Goal: Task Accomplishment & Management: Complete application form

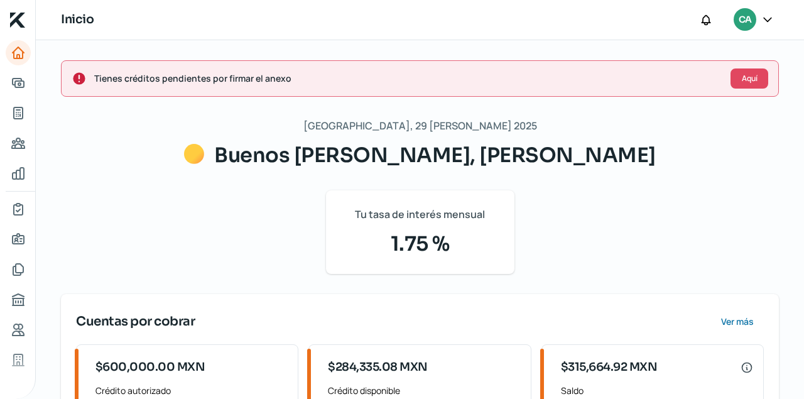
click at [149, 149] on div "Viernes, 29 [PERSON_NAME] 2025 Buenos [PERSON_NAME], [PERSON_NAME] Tu tasa de i…" at bounding box center [420, 356] width 718 height 478
click at [16, 77] on icon "Adelantar facturas" at bounding box center [18, 82] width 15 height 15
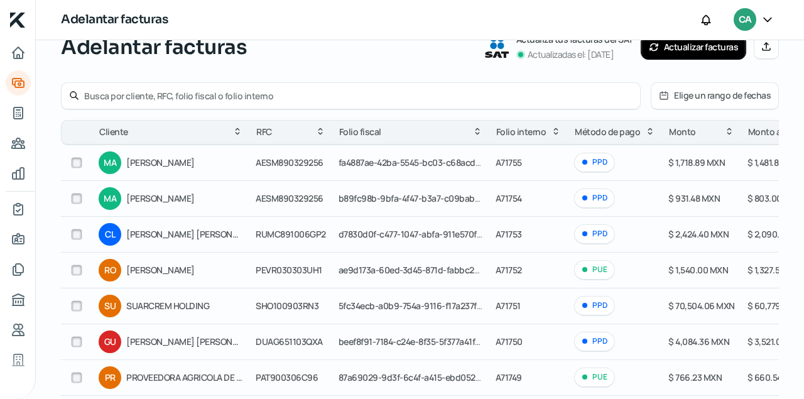
scroll to position [85, 0]
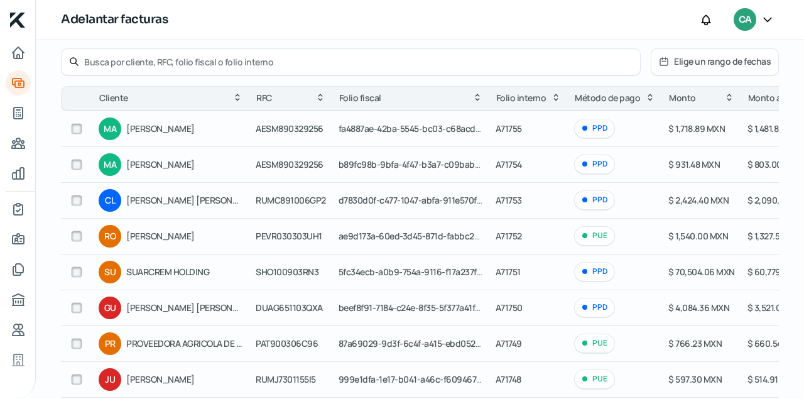
click at [75, 272] on input "checkbox" at bounding box center [76, 271] width 11 height 11
checkbox input "true"
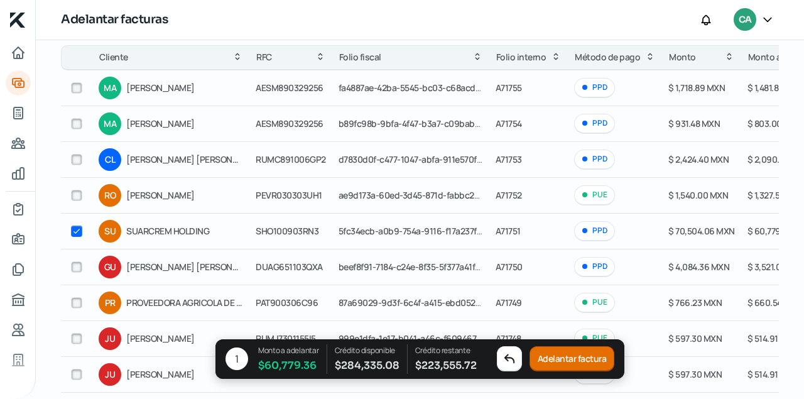
scroll to position [171, 0]
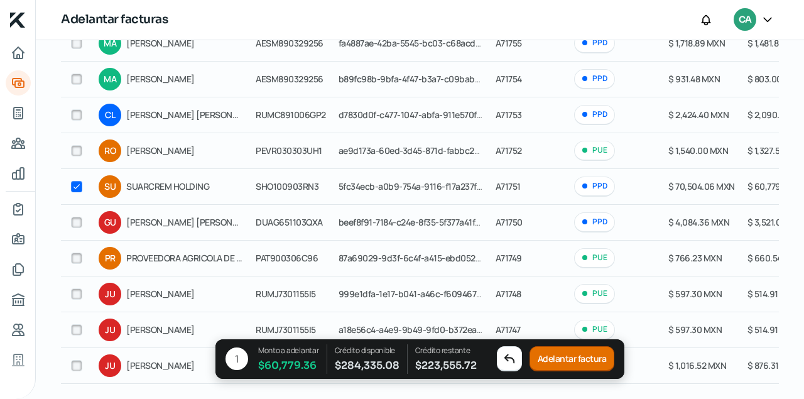
click at [586, 357] on button "Adelantar factura" at bounding box center [572, 359] width 85 height 25
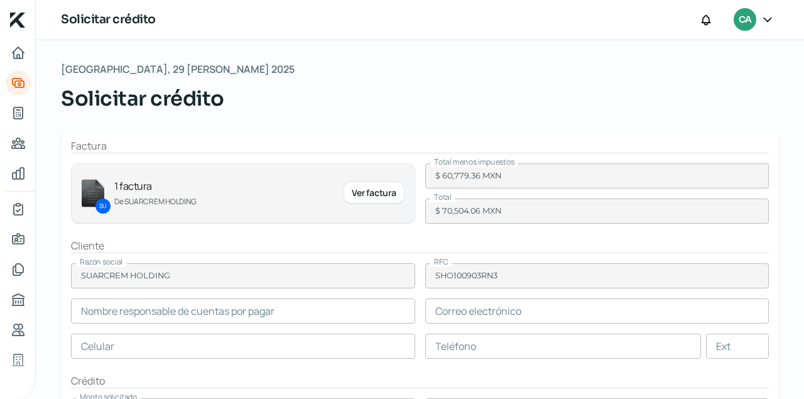
type input "[PERSON_NAME]"
type input "[EMAIL_ADDRESS][DOMAIN_NAME]"
type input "31 - 4331 - 1420"
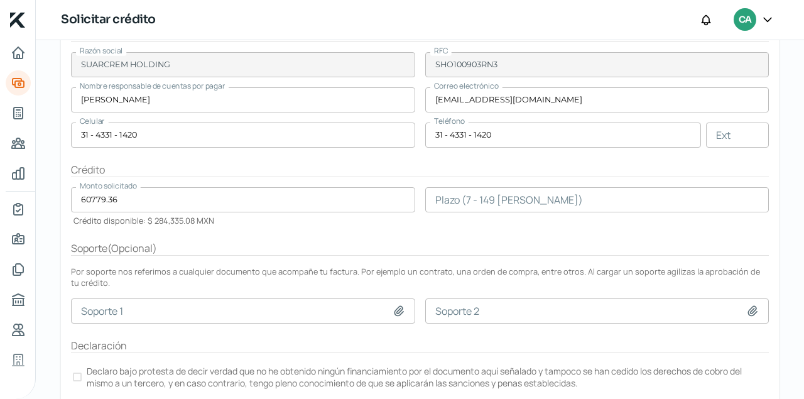
scroll to position [214, 0]
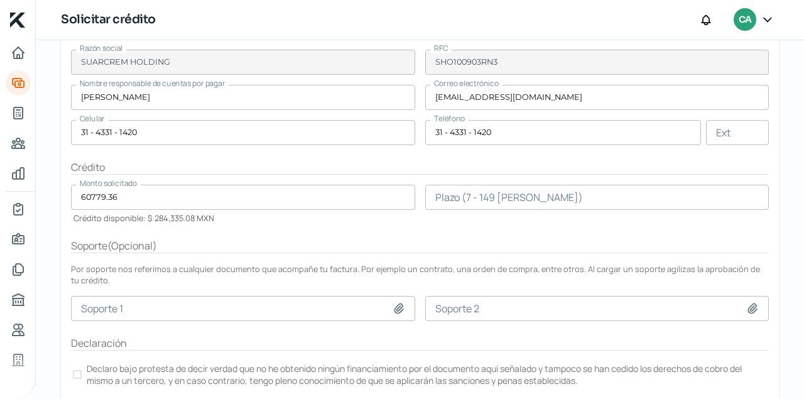
click at [459, 196] on input "number" at bounding box center [597, 197] width 344 height 25
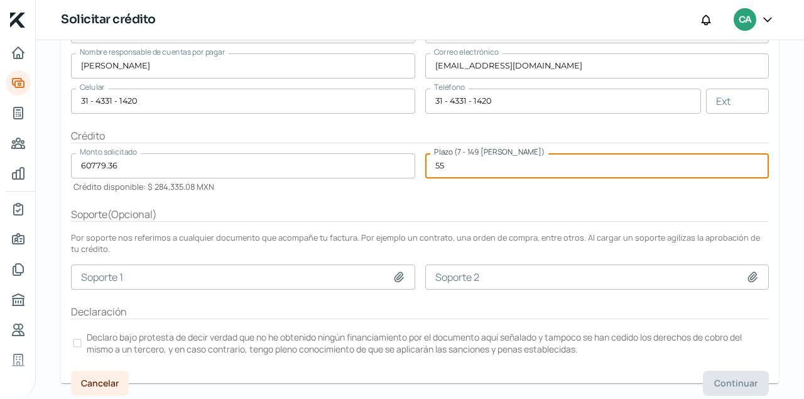
scroll to position [246, 0]
type input "55"
click at [81, 339] on div at bounding box center [77, 342] width 9 height 9
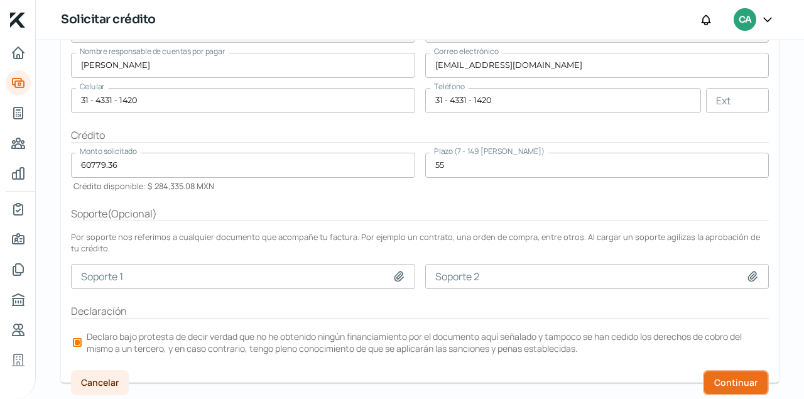
click at [731, 370] on button "Continuar" at bounding box center [736, 382] width 66 height 25
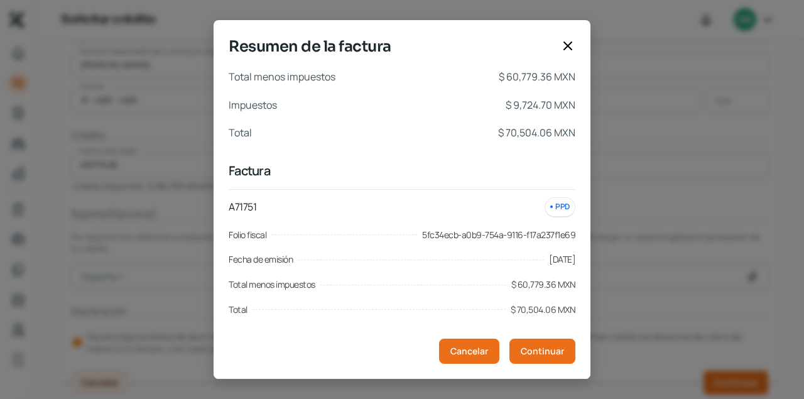
scroll to position [5, 0]
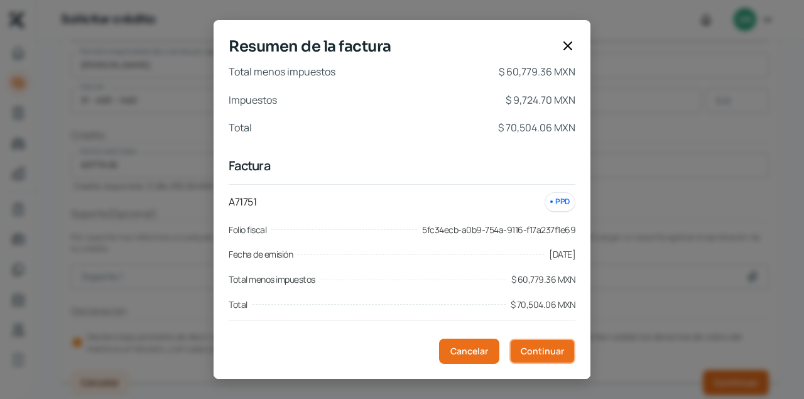
click at [558, 347] on span "Continuar" at bounding box center [542, 351] width 43 height 9
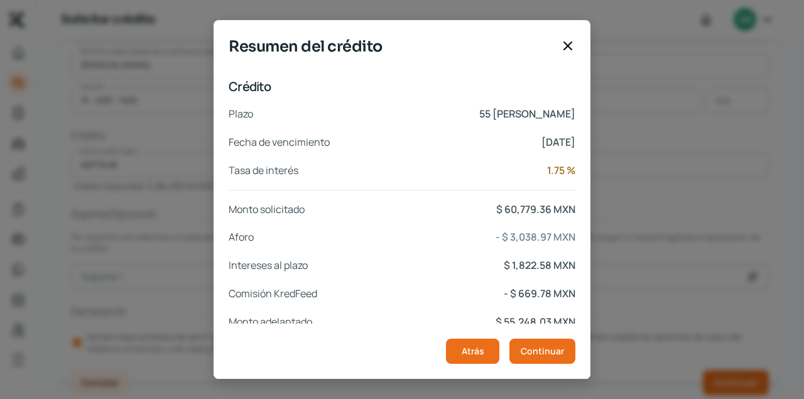
scroll to position [271, 0]
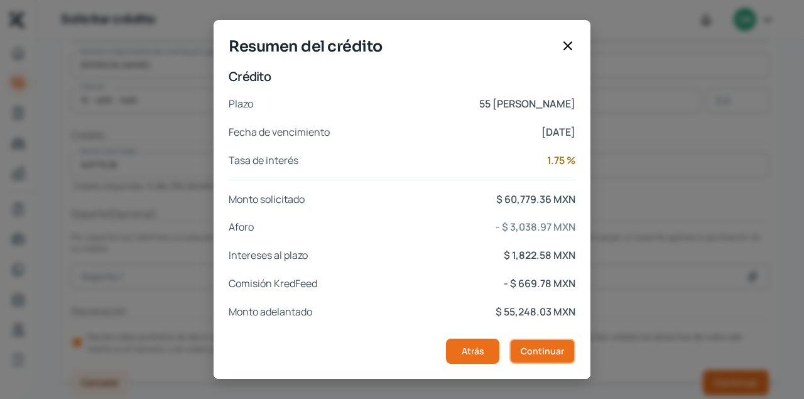
click at [548, 351] on span "Continuar" at bounding box center [542, 351] width 43 height 9
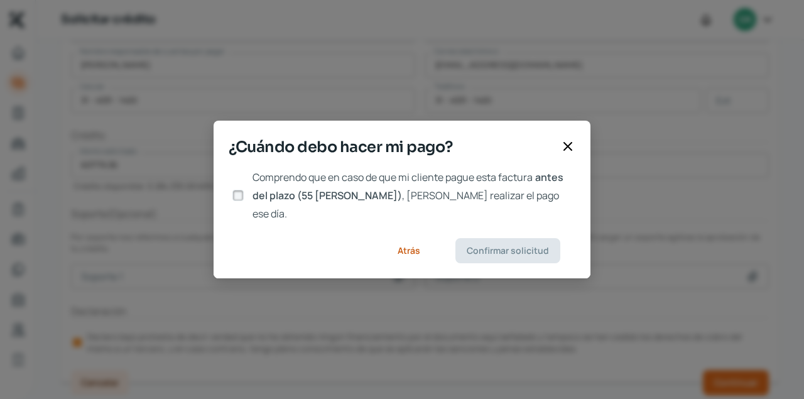
click at [237, 193] on input "Comprendo que en caso de que mi cliente pague esta factura antes del plazo (55 …" at bounding box center [237, 195] width 11 height 11
checkbox input "true"
click at [548, 246] on span "Confirmar solicitud" at bounding box center [508, 250] width 82 height 9
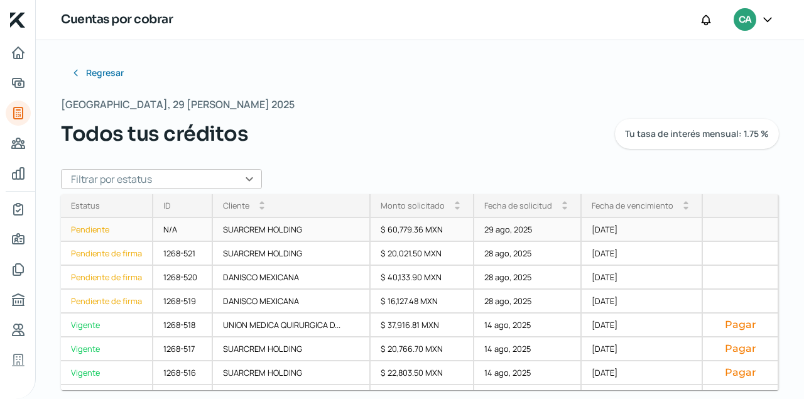
click at [93, 232] on div "Pendiente" at bounding box center [107, 230] width 92 height 24
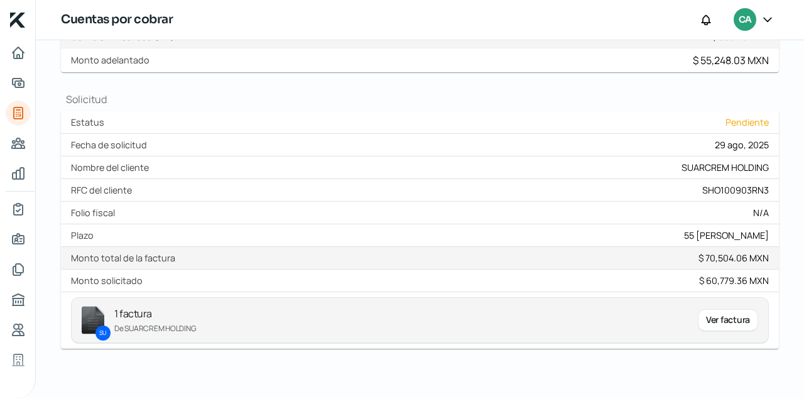
scroll to position [319, 0]
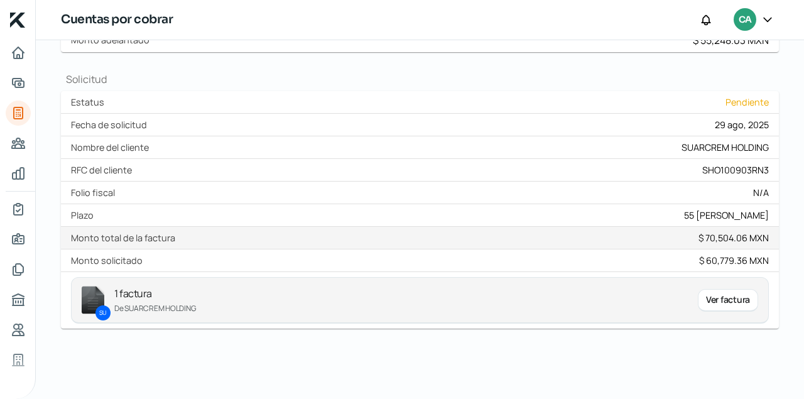
click at [724, 300] on div "Ver factura" at bounding box center [728, 300] width 60 height 23
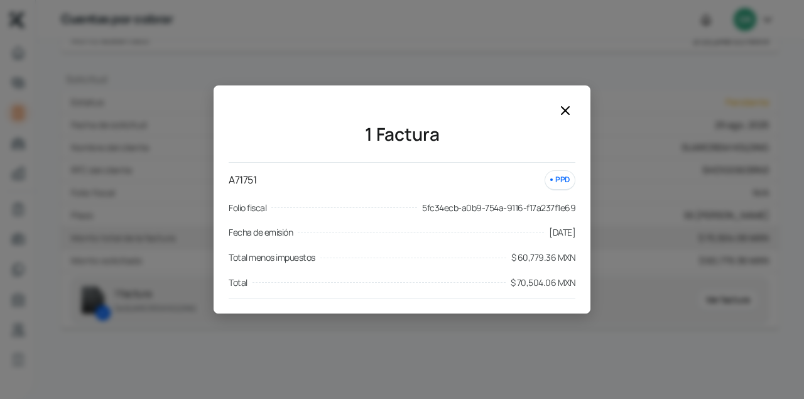
click at [451, 65] on div "1 Factura A71751 PPD Folio fiscal 5fc34ecb-a0b9-754a-9116-f17a237f1e69 Fecha de…" at bounding box center [402, 199] width 804 height 399
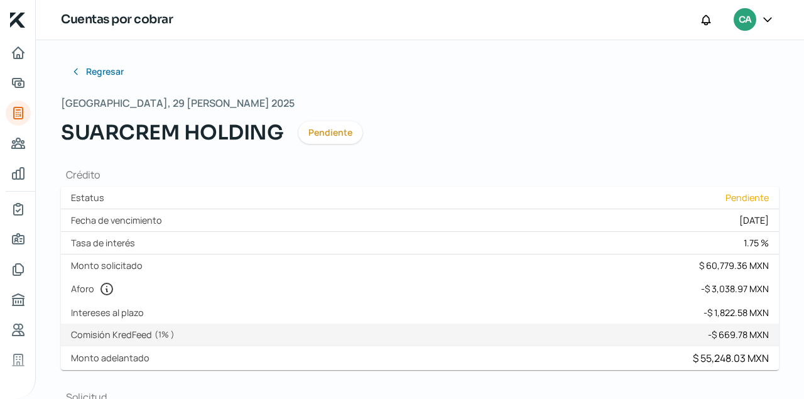
scroll to position [0, 0]
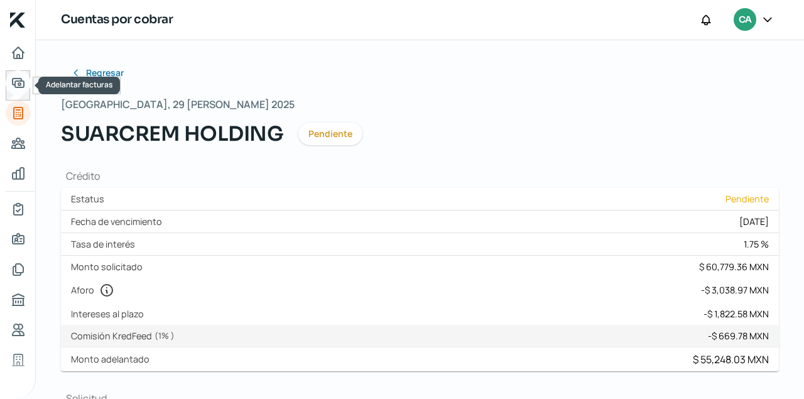
click at [18, 87] on icon "Adelantar facturas" at bounding box center [18, 83] width 11 height 9
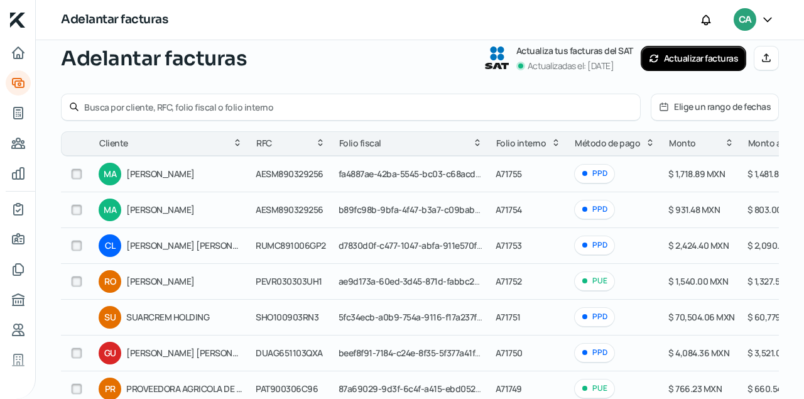
scroll to position [43, 0]
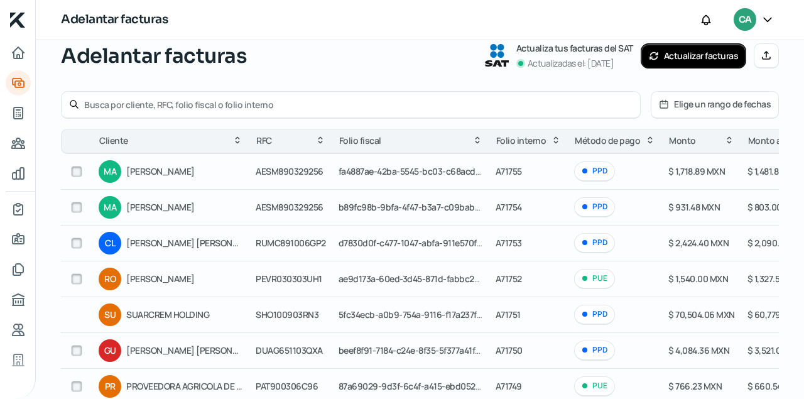
click at [592, 313] on div "PPD" at bounding box center [594, 314] width 41 height 19
click at [18, 50] on icon "Inicio" at bounding box center [18, 52] width 15 height 15
